Goal: Transaction & Acquisition: Purchase product/service

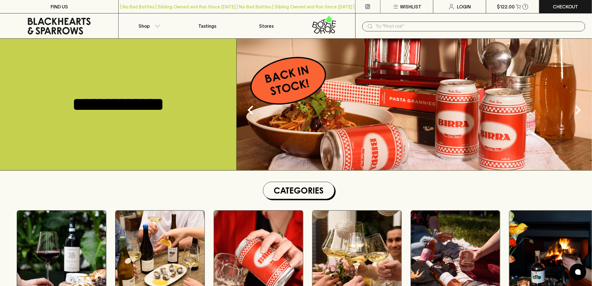
click at [379, 26] on input "text" at bounding box center [478, 26] width 205 height 9
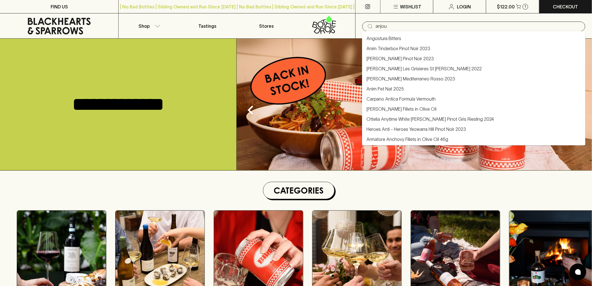
type input "anjou"
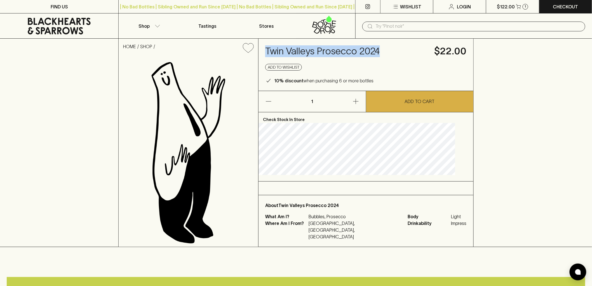
drag, startPoint x: 406, startPoint y: 50, endPoint x: 286, endPoint y: 55, distance: 121.0
click at [286, 55] on h4 "Twin Valleys Prosecco 2024" at bounding box center [346, 51] width 163 height 12
copy h4 "Twin Valleys Prosecco 2024"
